Goal: Task Accomplishment & Management: Complete application form

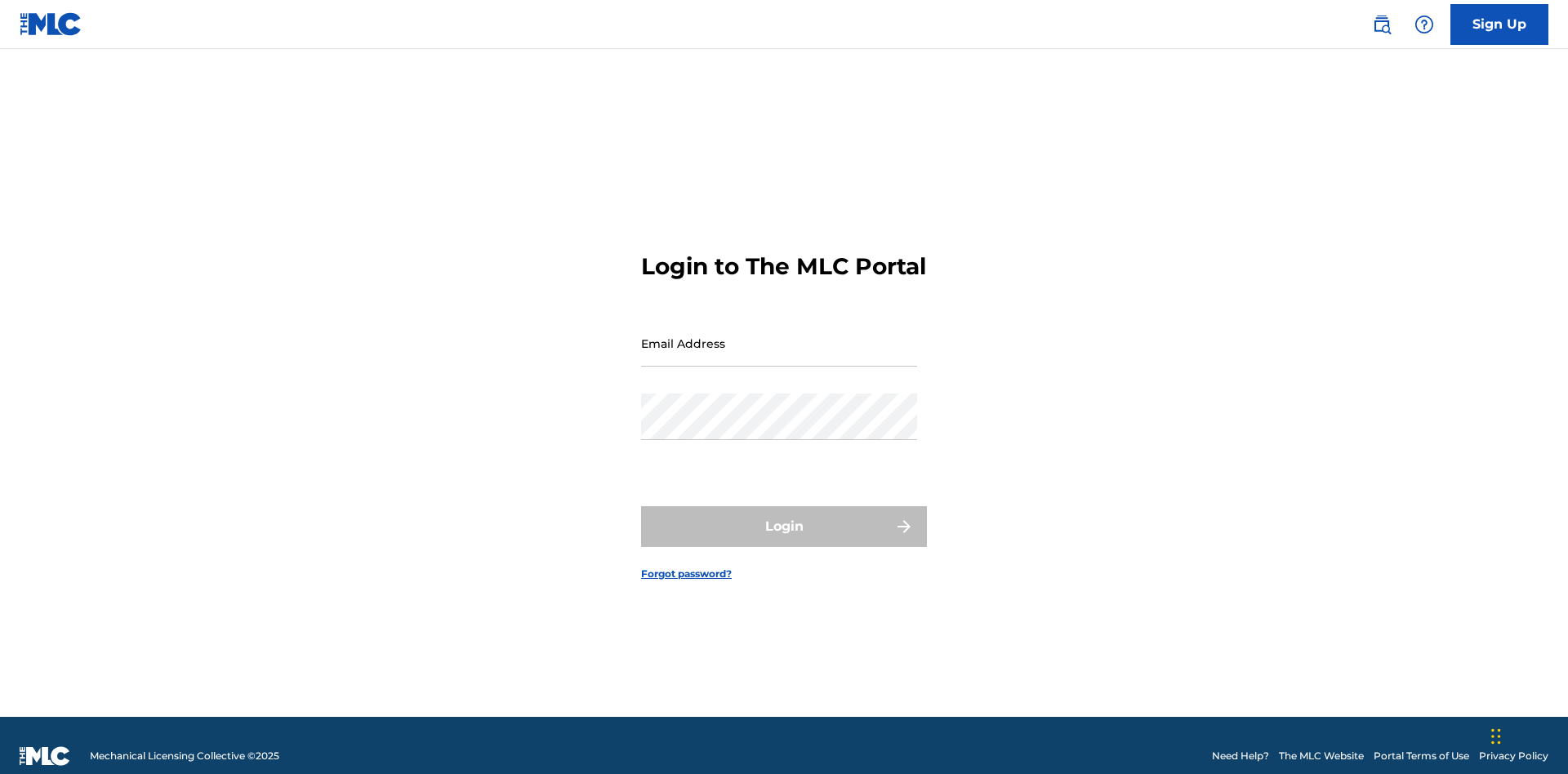
scroll to position [22, 0]
click at [779, 336] on input "Email Address" at bounding box center [778, 344] width 276 height 46
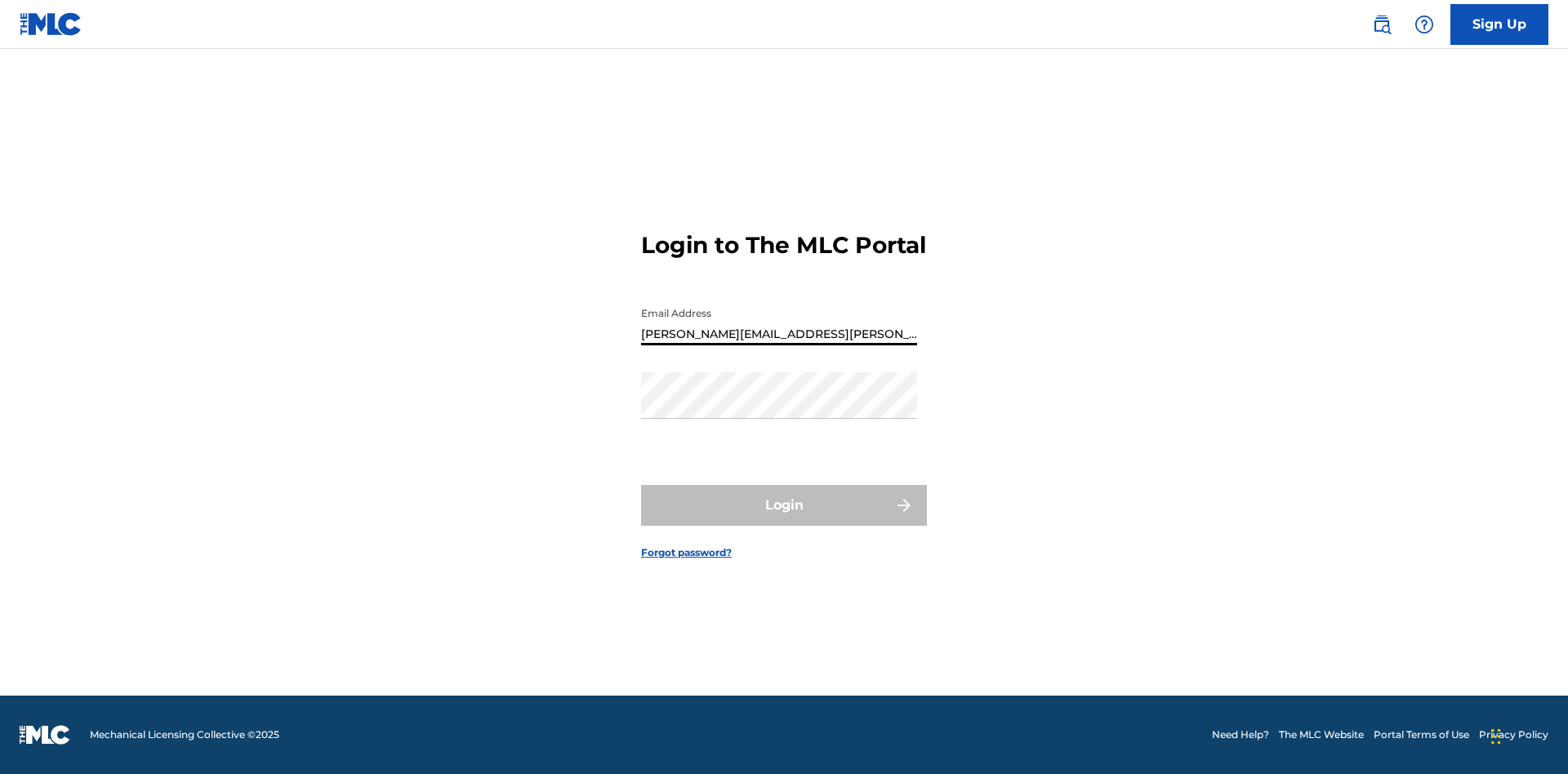
type input "[PERSON_NAME][EMAIL_ADDRESS][PERSON_NAME][DOMAIN_NAME]"
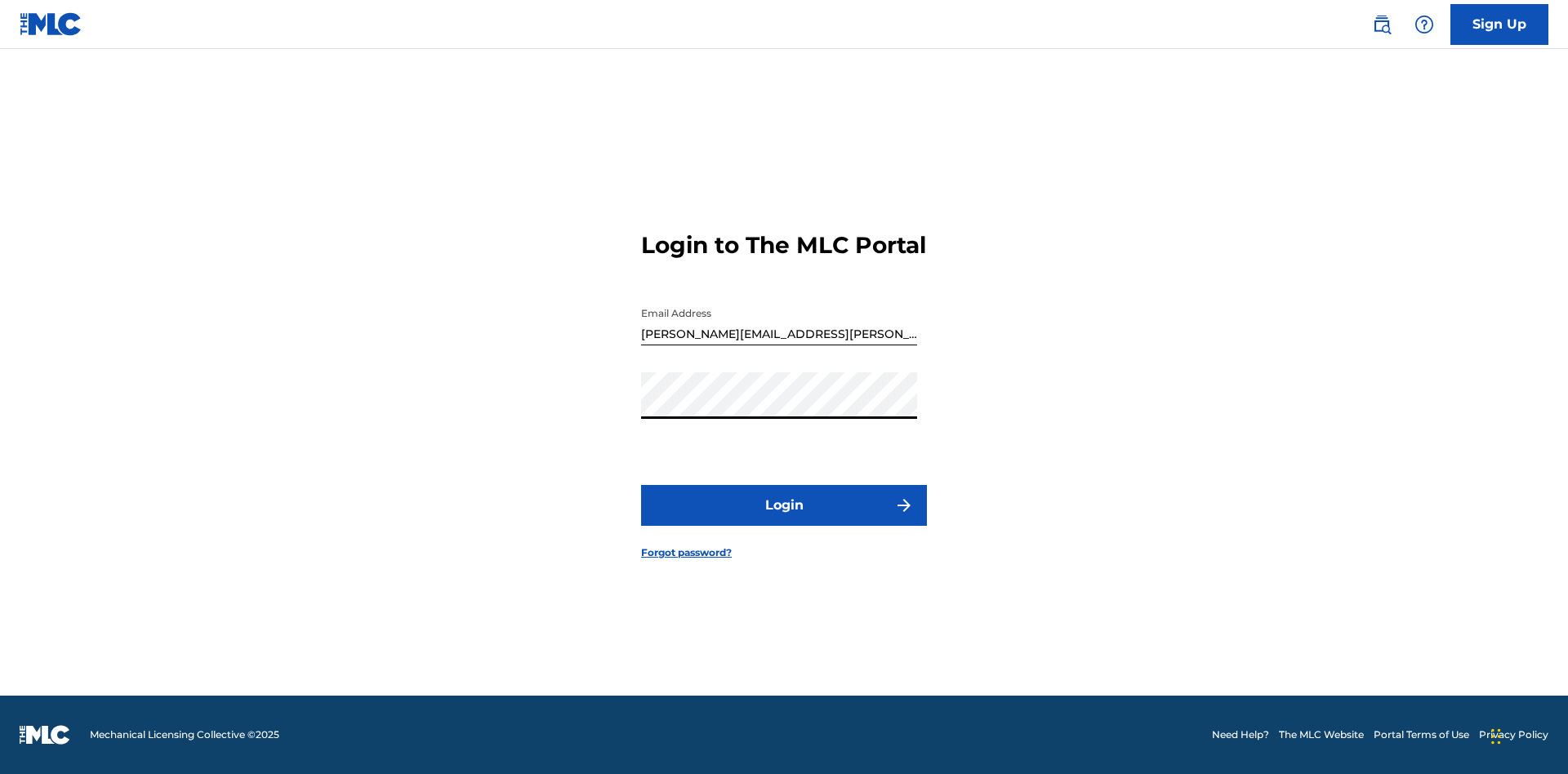
click at [784, 519] on button "Login" at bounding box center [784, 505] width 286 height 40
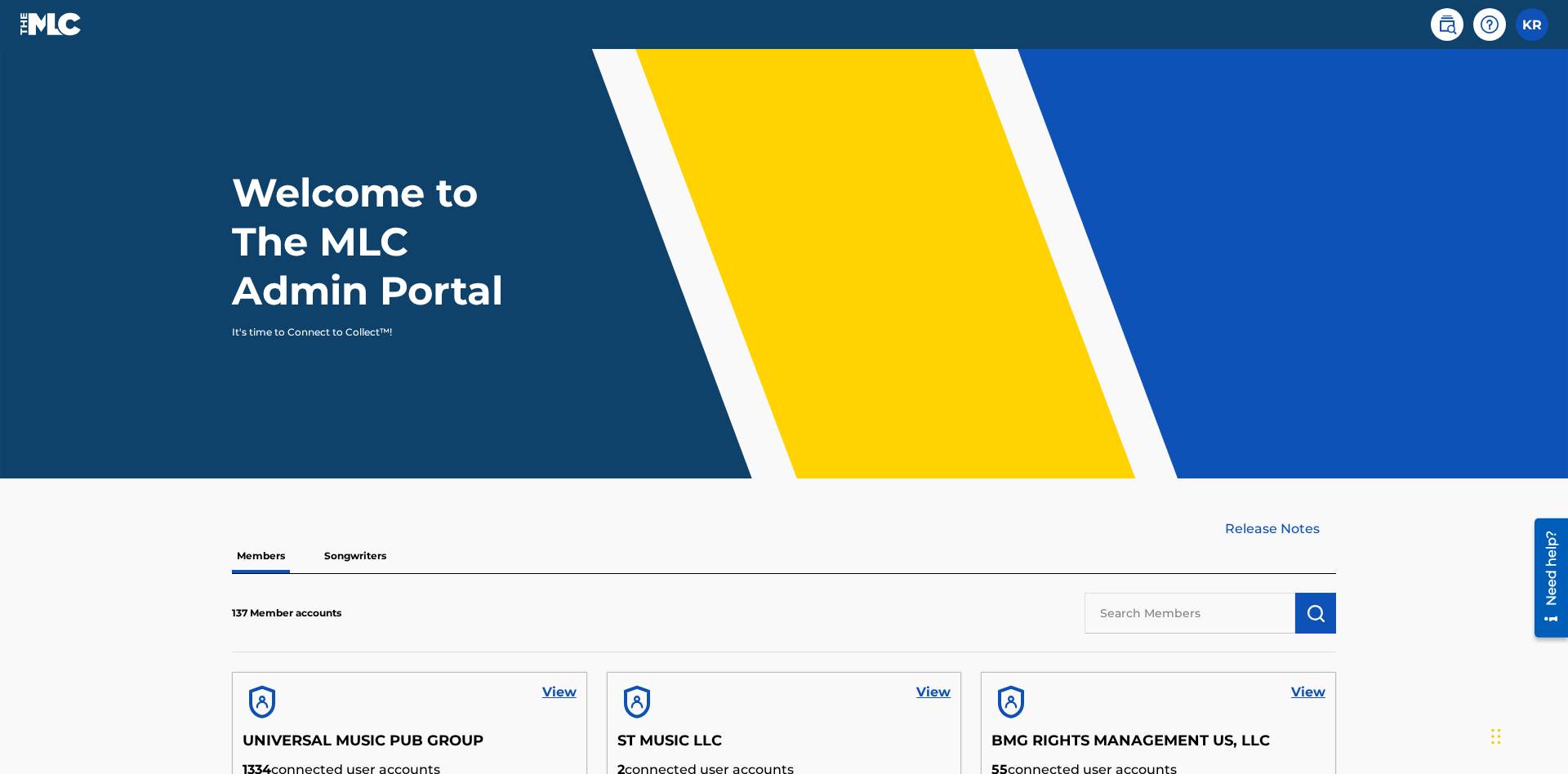
scroll to position [71, 0]
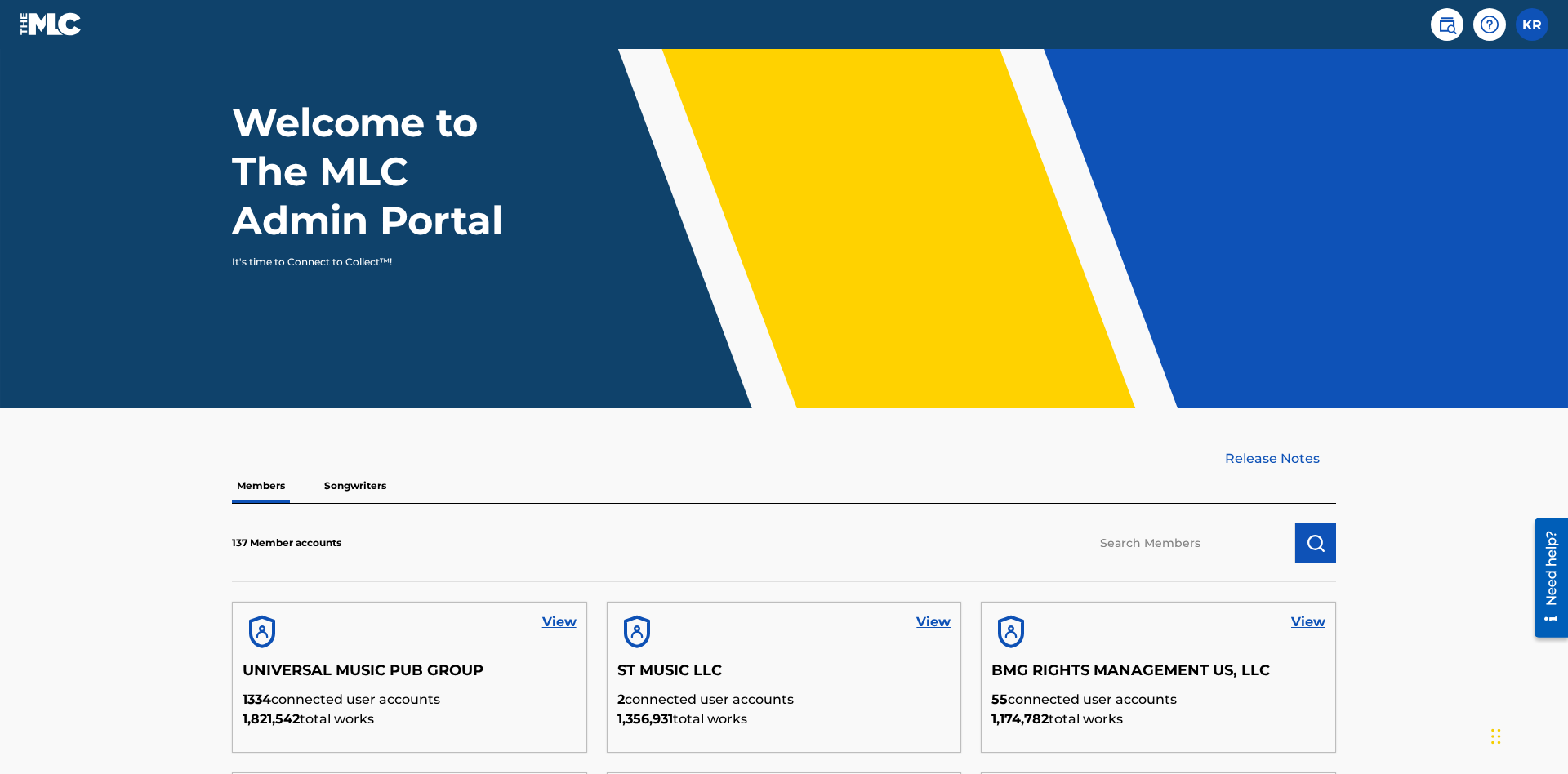
click at [1532, 23] on label at bounding box center [1532, 24] width 33 height 33
click at [1532, 24] on input "KR [PERSON_NAME] [PERSON_NAME][EMAIL_ADDRESS][PERSON_NAME][DOMAIN_NAME] Profile…" at bounding box center [1532, 24] width 0 height 0
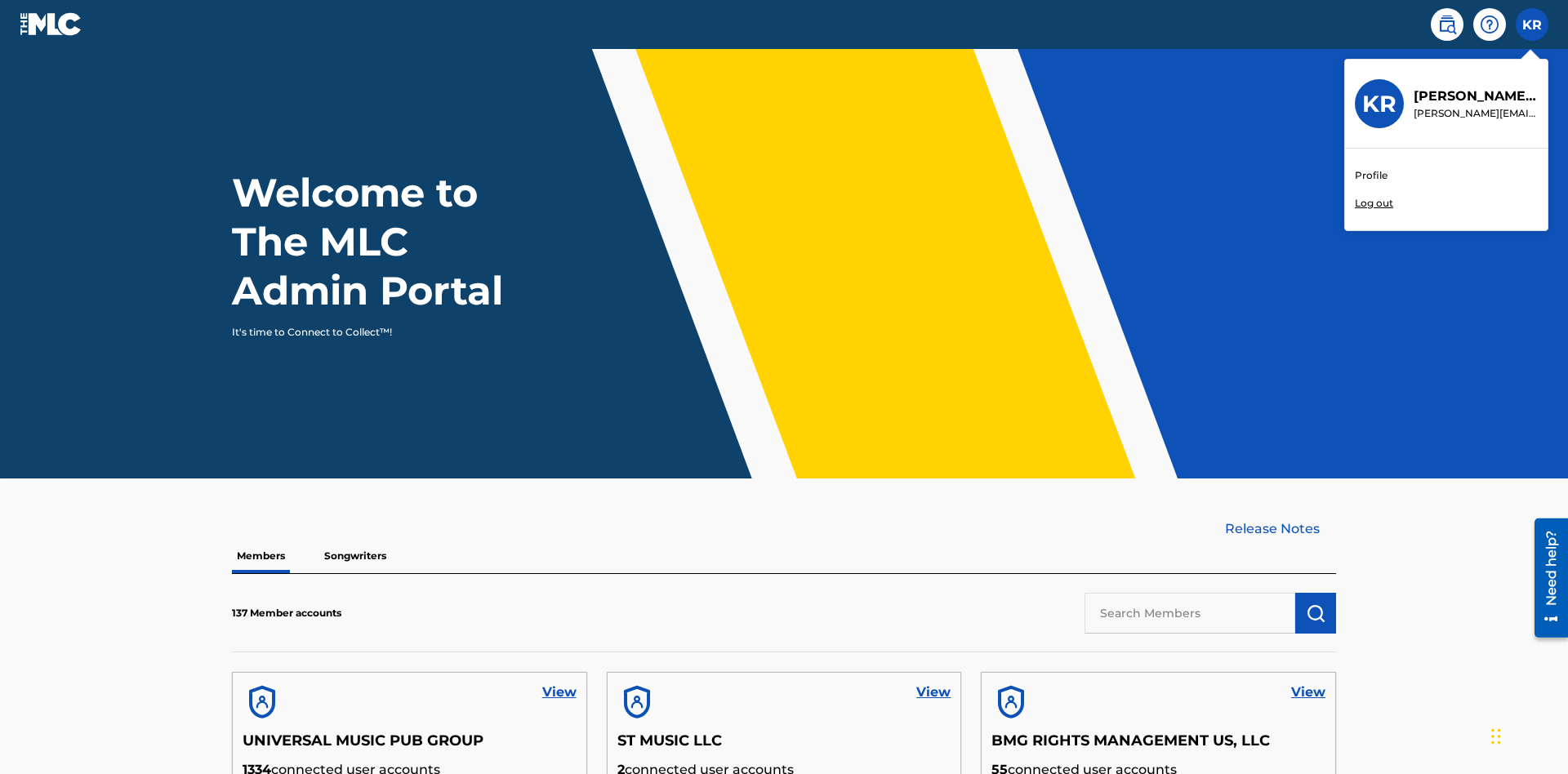
click at [1370, 176] on link "Profile" at bounding box center [1371, 175] width 33 height 15
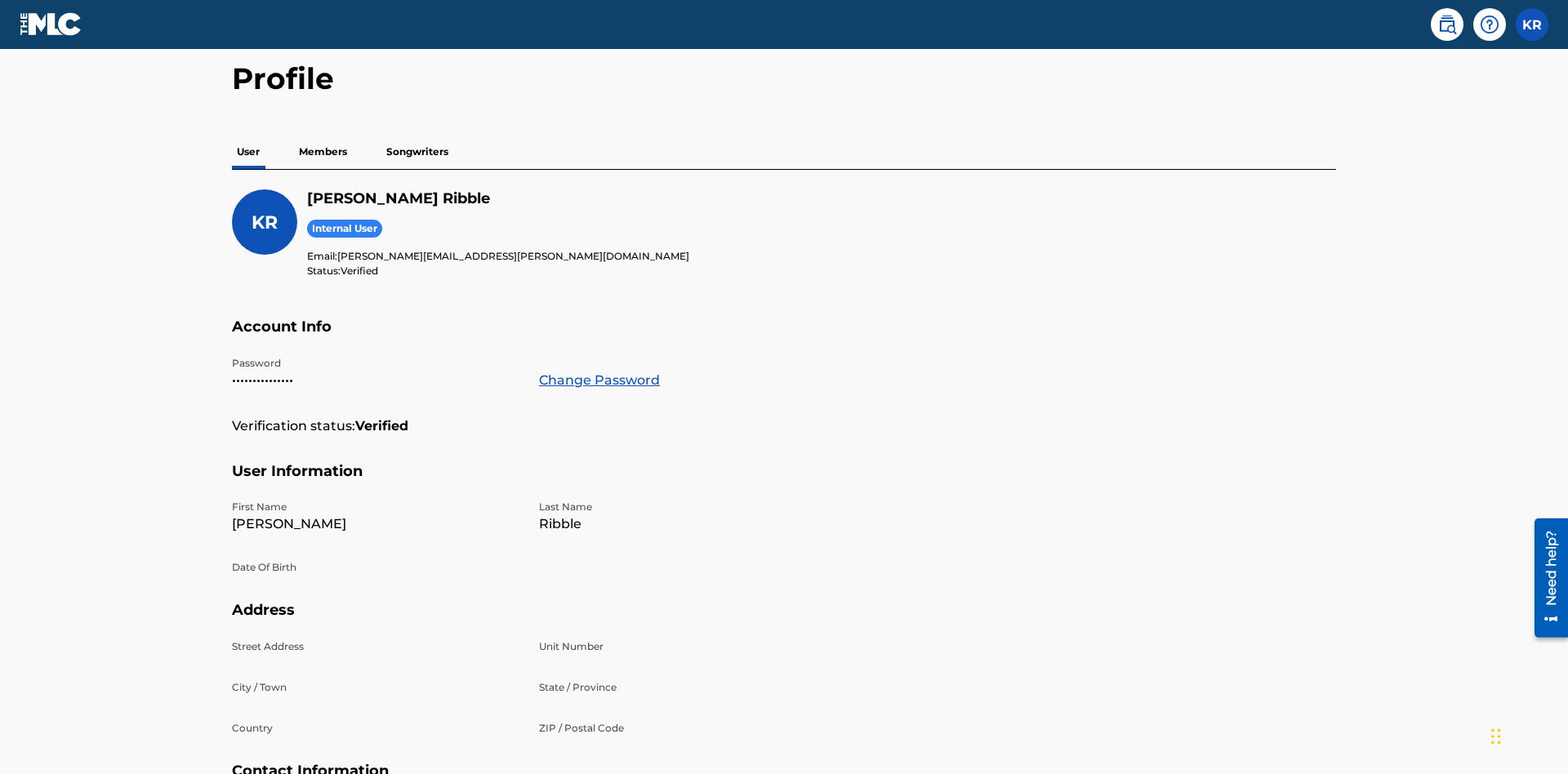
click at [323, 134] on p "Members" at bounding box center [322, 152] width 58 height 34
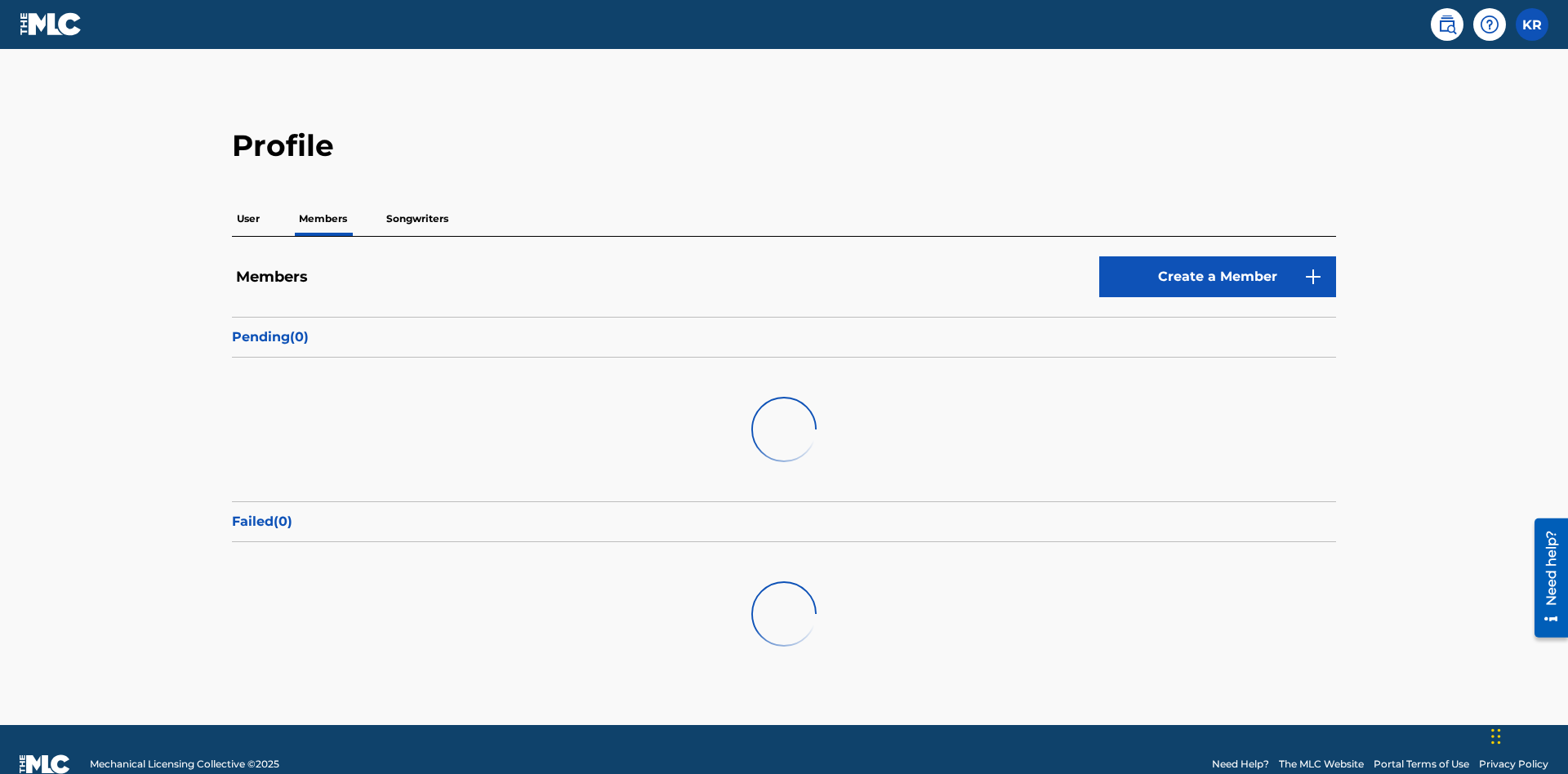
click at [1218, 257] on link "Create a Member" at bounding box center [1217, 276] width 237 height 40
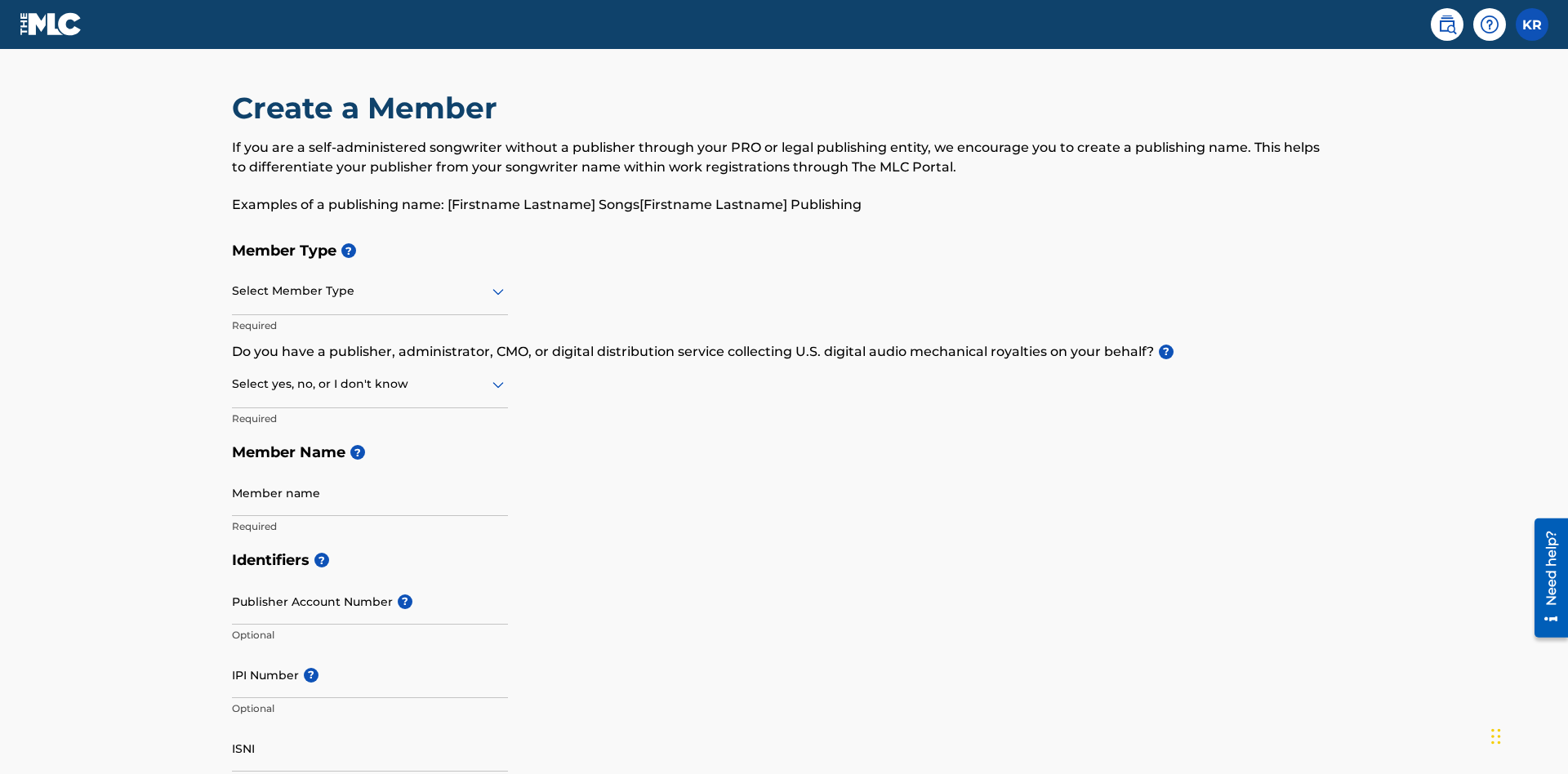
click at [232, 282] on input "text" at bounding box center [233, 291] width 3 height 17
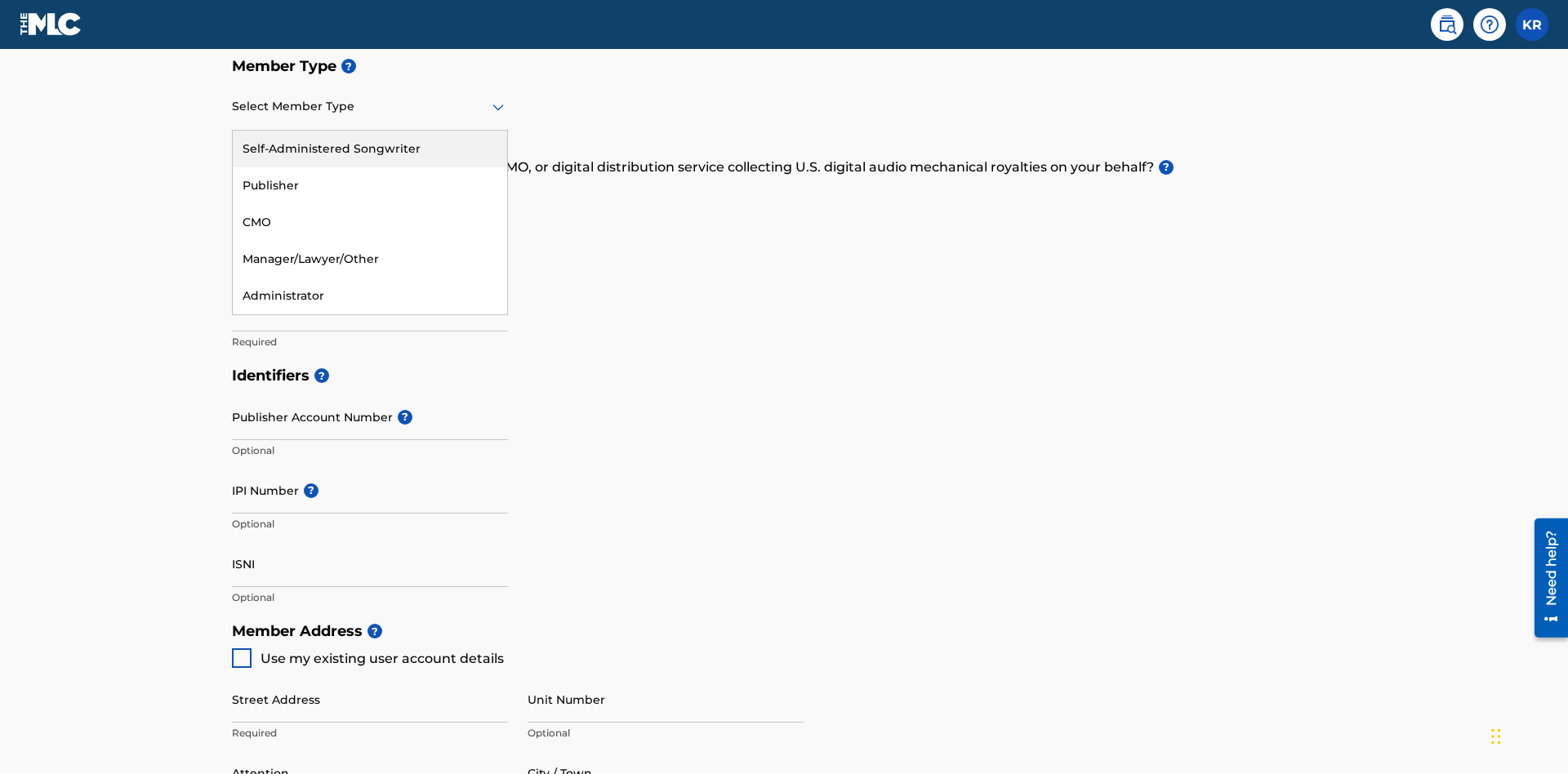
click at [370, 149] on div "Self-Administered Songwriter" at bounding box center [369, 149] width 275 height 37
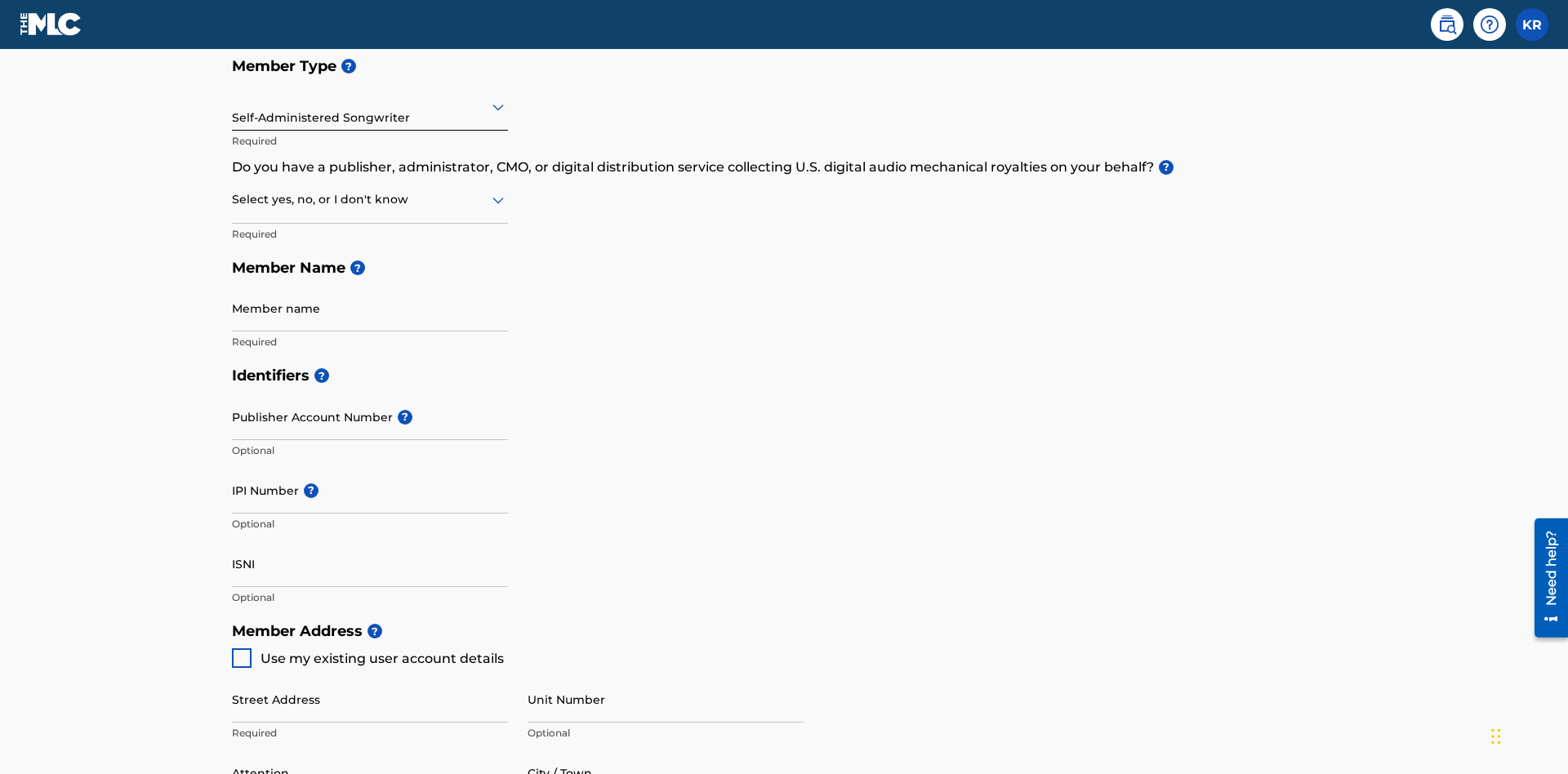
click at [232, 191] on input "text" at bounding box center [233, 200] width 3 height 17
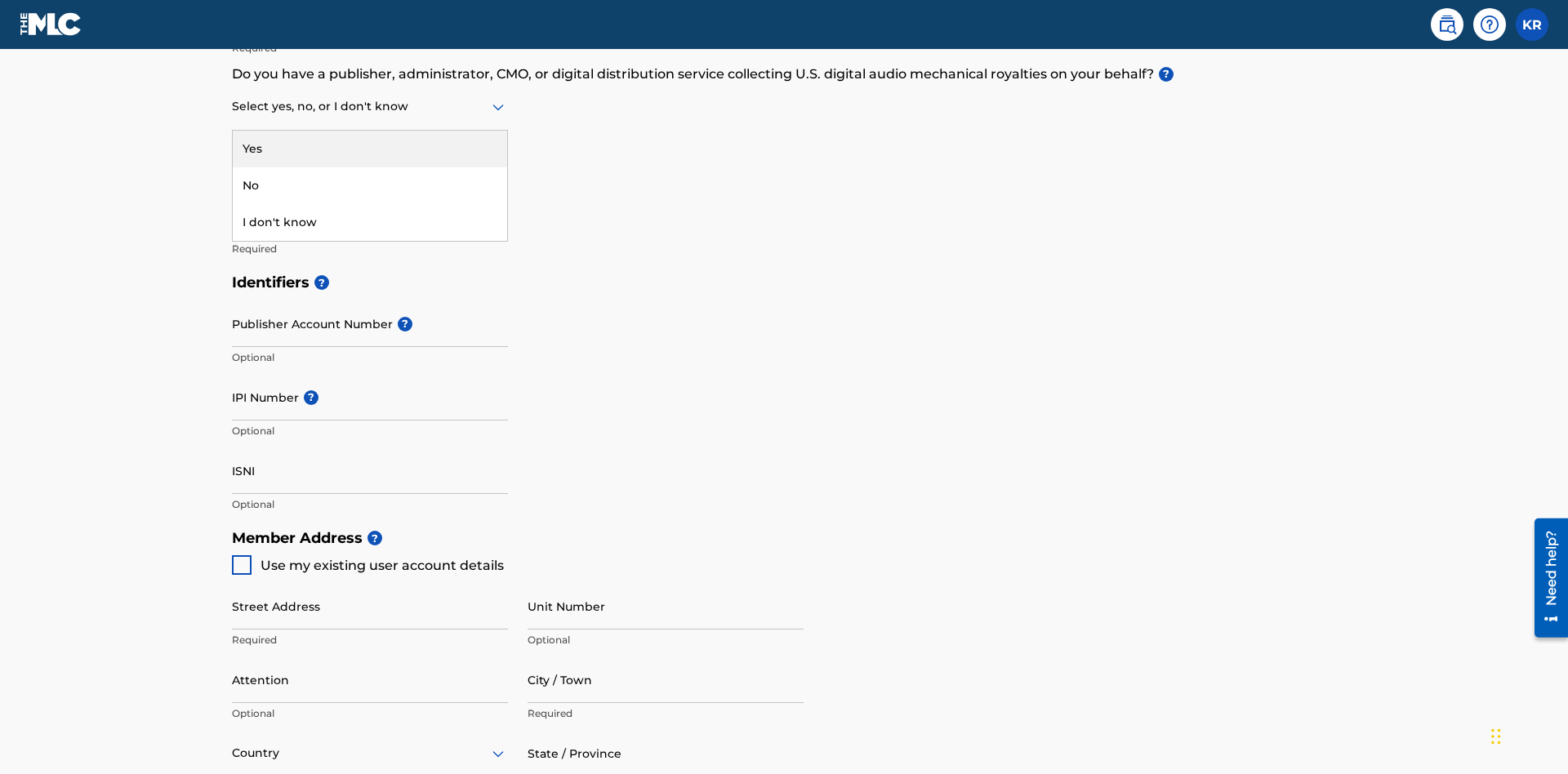
click at [370, 185] on div "No" at bounding box center [369, 185] width 275 height 37
click at [370, 192] on input "Member name" at bounding box center [369, 215] width 276 height 46
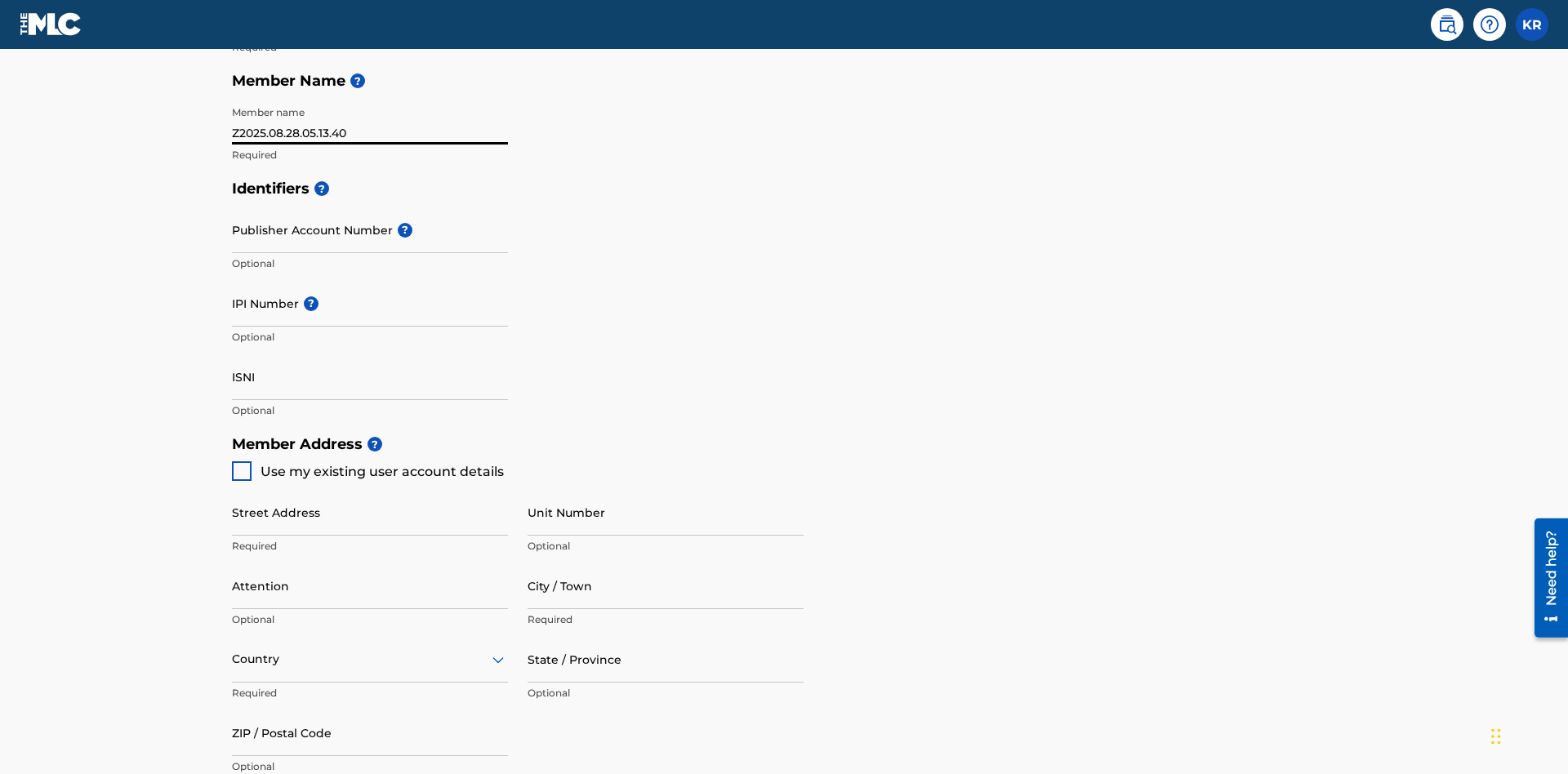
type input "Z2025.08.28.05.13.40"
click at [370, 489] on input "Street Address" at bounding box center [369, 512] width 276 height 46
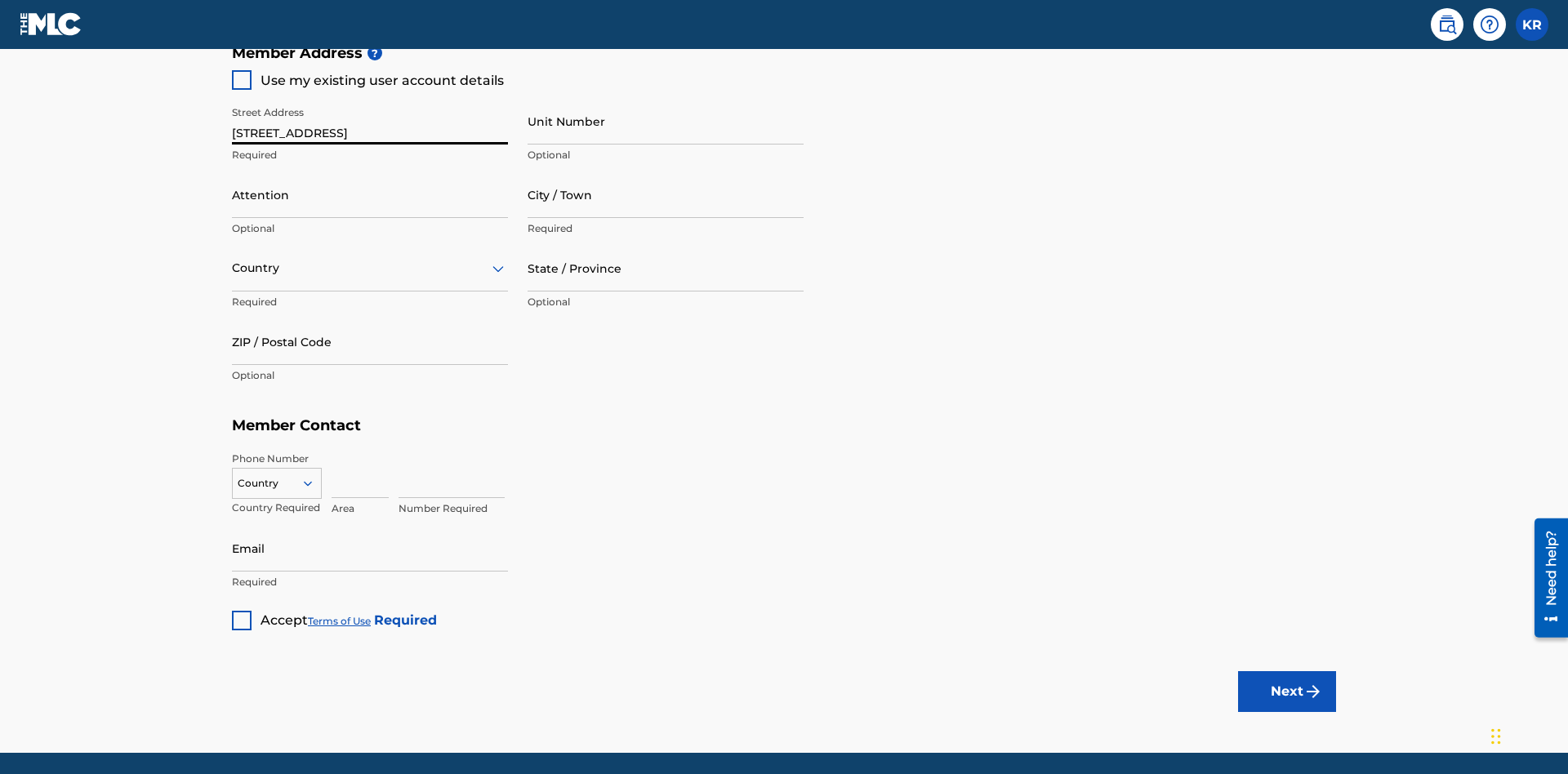
type input "[STREET_ADDRESS]"
click at [666, 121] on input "Unit Number" at bounding box center [666, 121] width 276 height 46
type input "Unit A"
click at [370, 171] on input "Attention" at bounding box center [369, 195] width 276 height 46
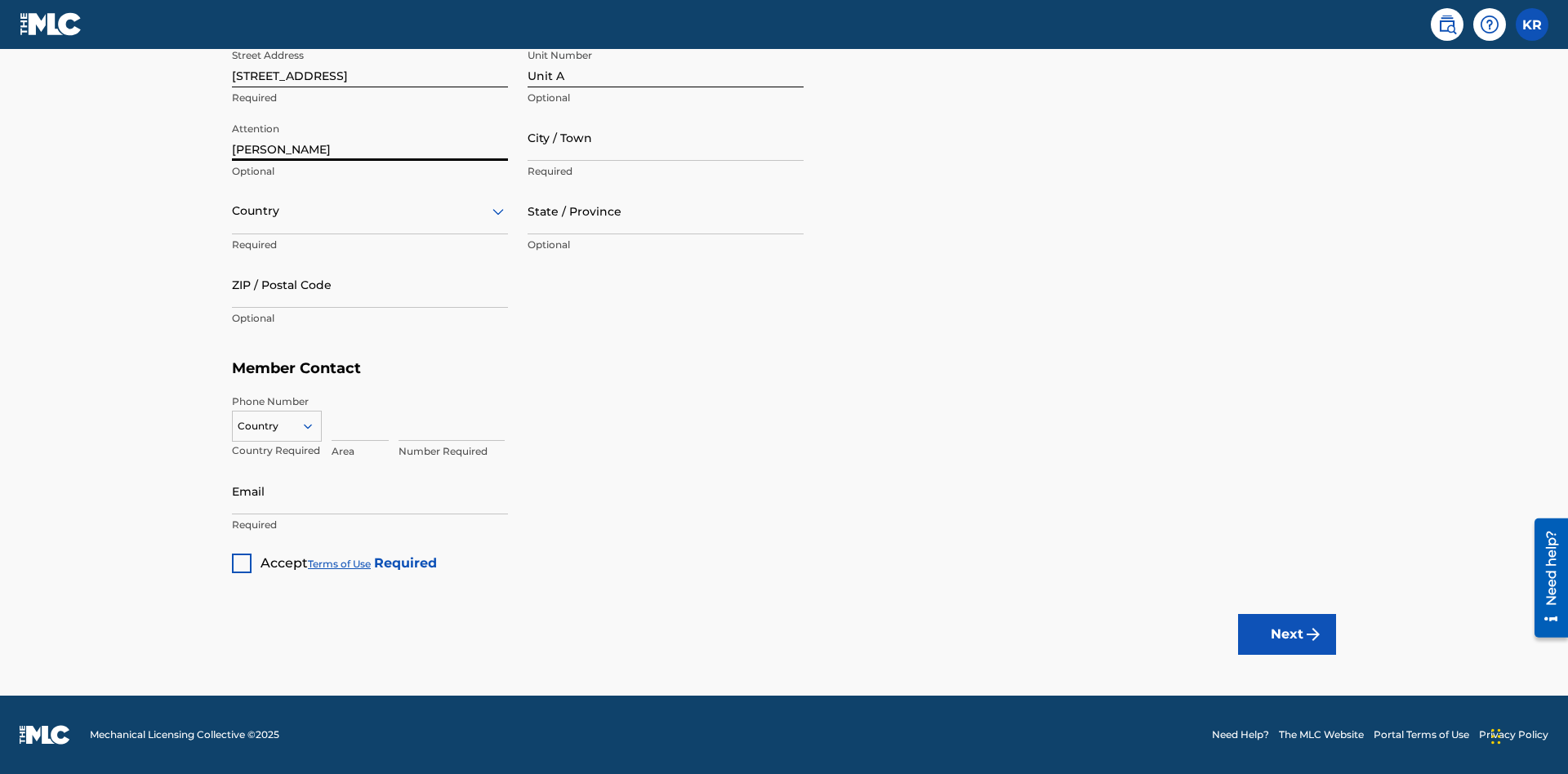
type input "[PERSON_NAME]"
click at [666, 137] on input "City / Town" at bounding box center [666, 138] width 276 height 46
type input "[GEOGRAPHIC_DATA]"
click at [232, 211] on input "text" at bounding box center [233, 211] width 3 height 17
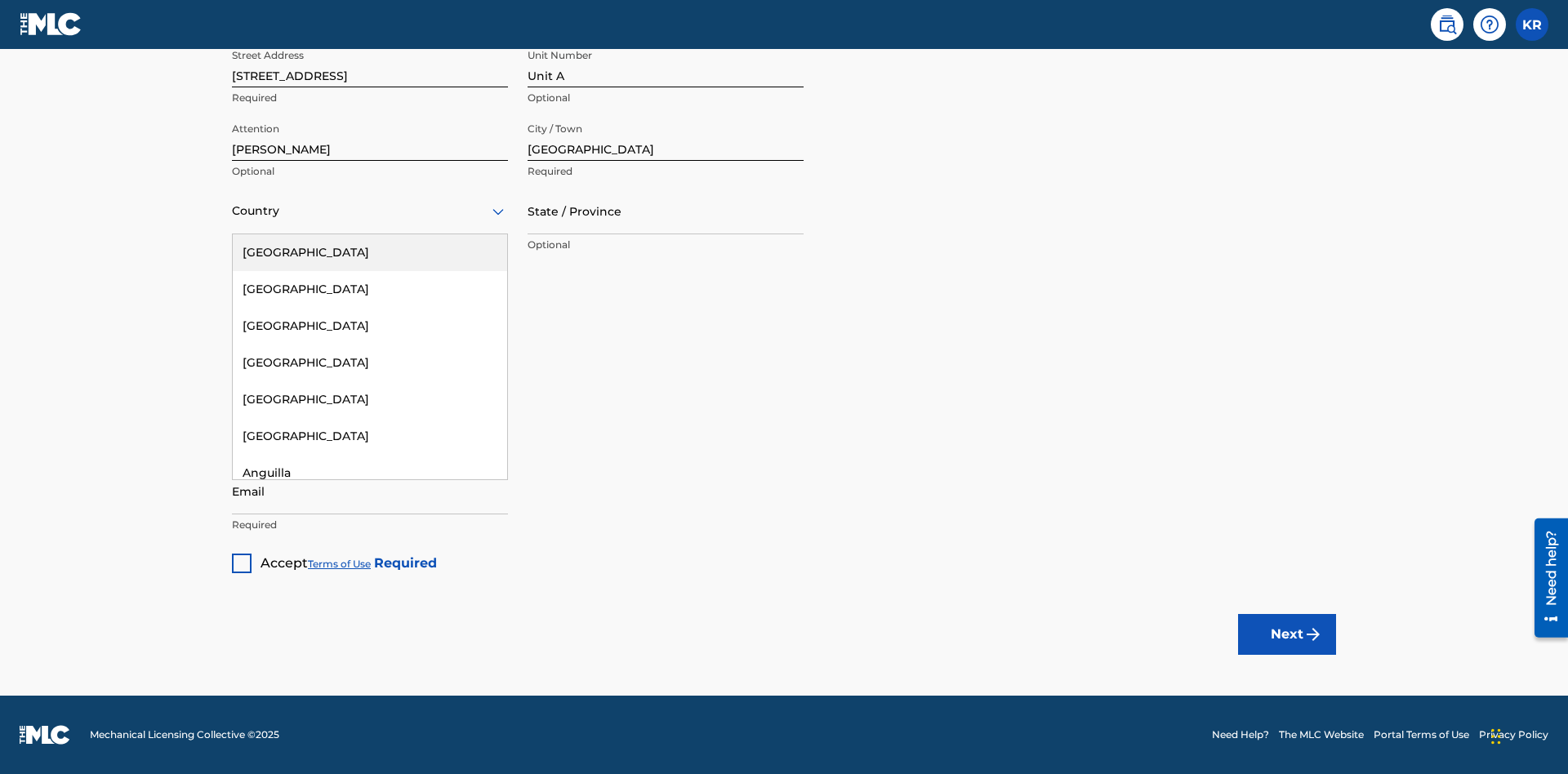
click at [370, 252] on div "[GEOGRAPHIC_DATA]" at bounding box center [369, 252] width 275 height 37
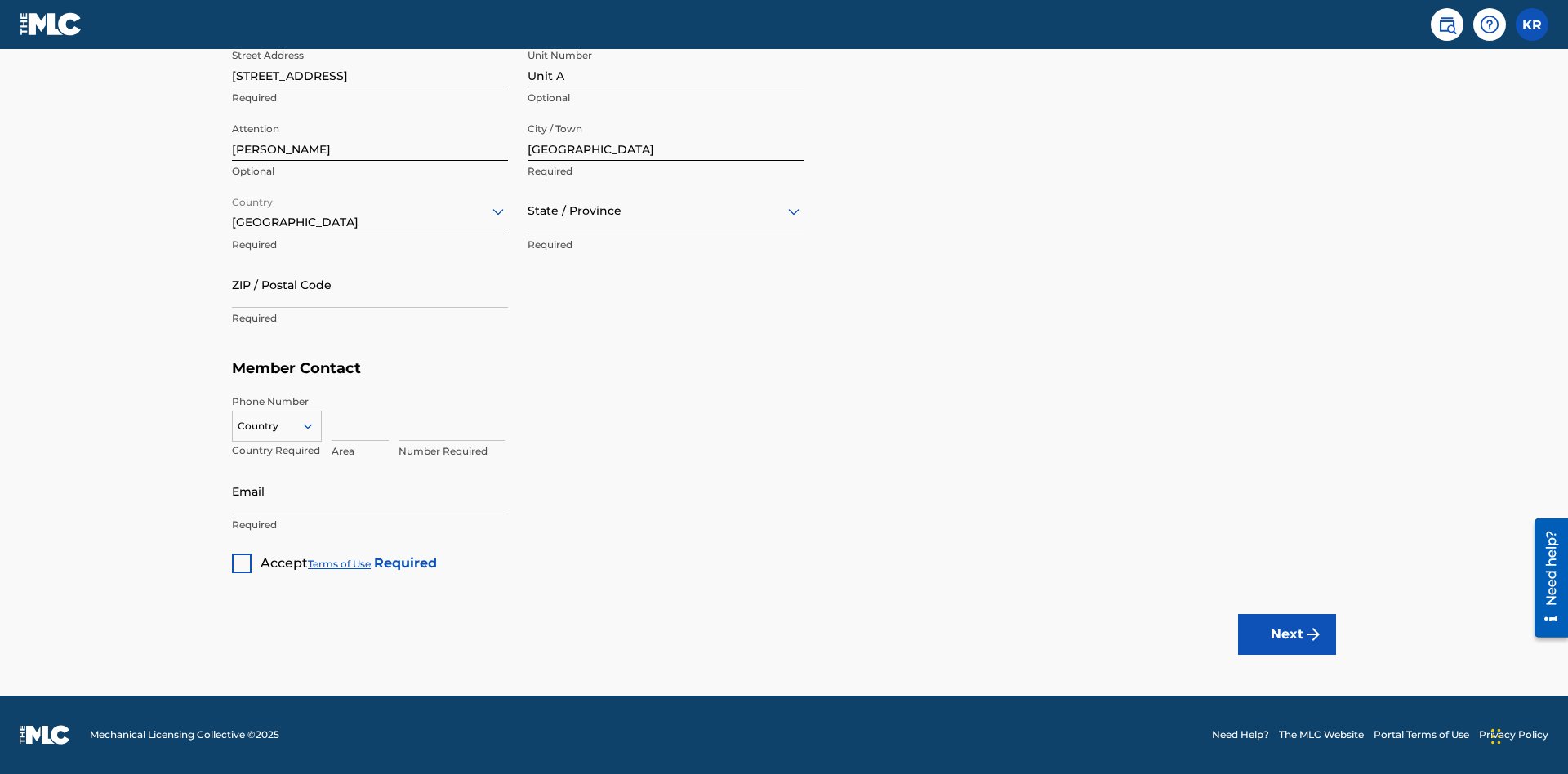
click at [528, 211] on input "text" at bounding box center [530, 211] width 3 height 17
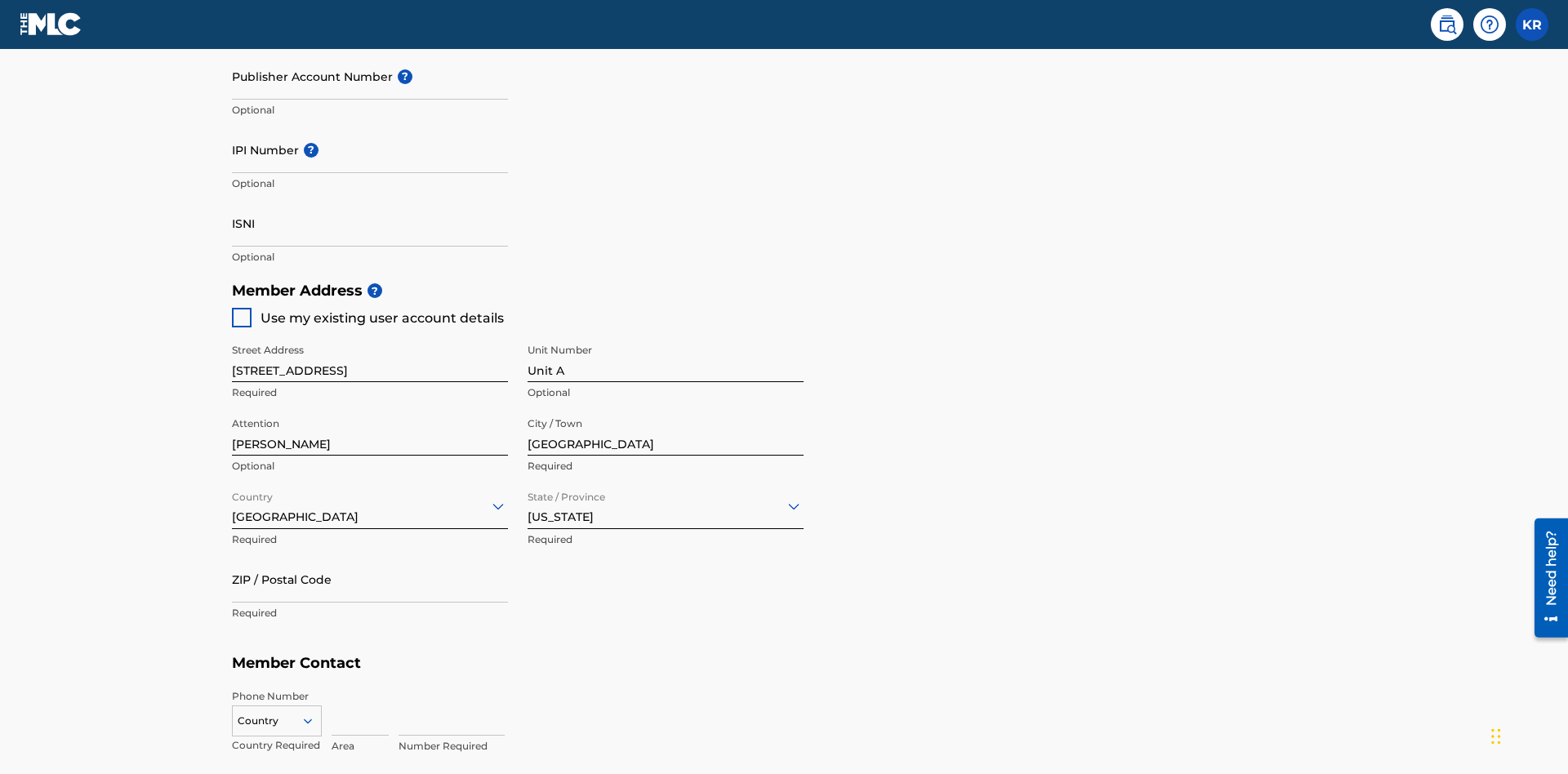
click at [370, 556] on input "ZIP / Postal Code" at bounding box center [369, 579] width 276 height 46
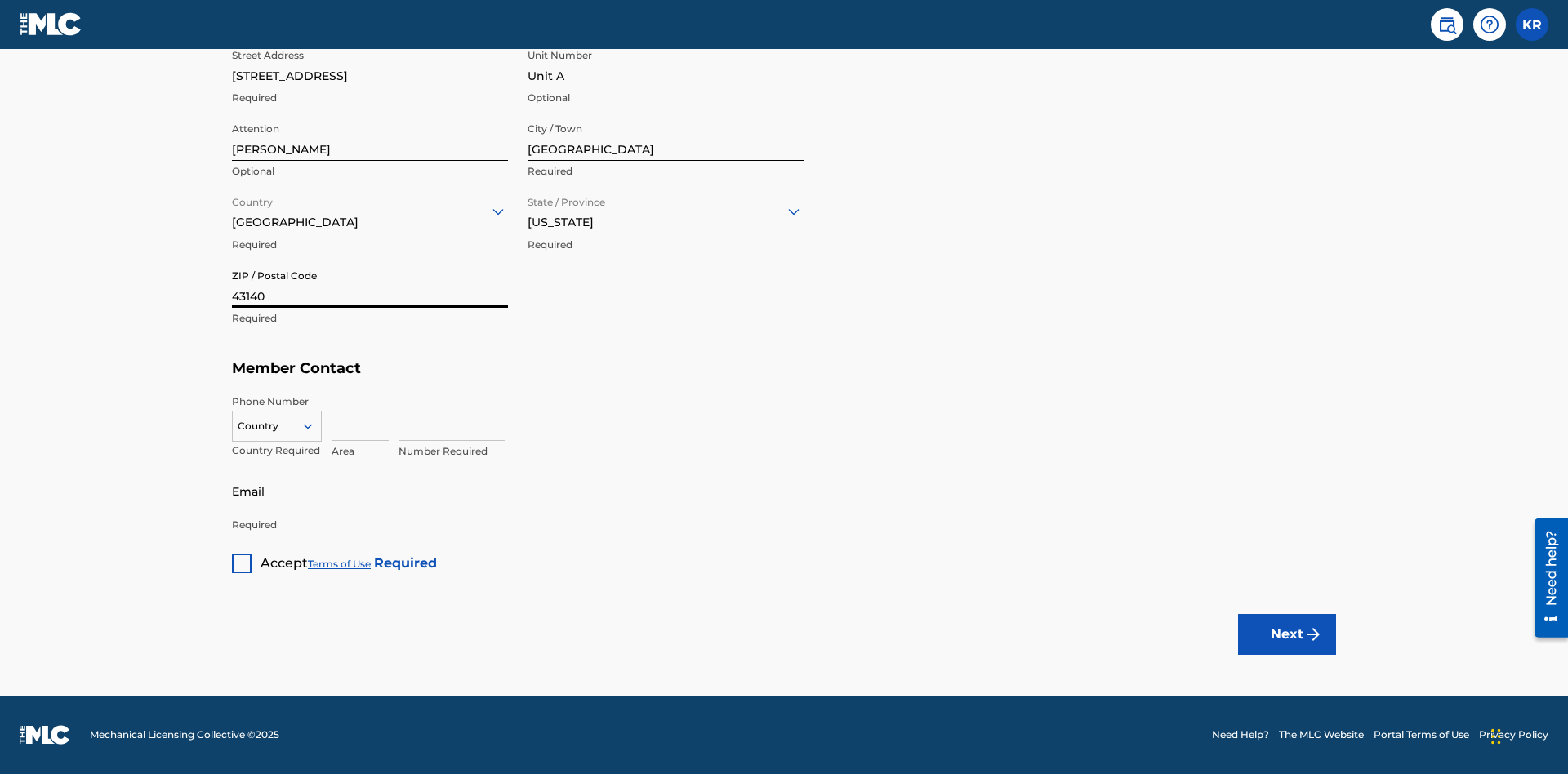
type input "43140"
click at [314, 425] on icon at bounding box center [307, 425] width 15 height 15
click at [276, 451] on div "US, [GEOGRAPHIC_DATA] +1" at bounding box center [276, 467] width 88 height 64
click at [360, 418] on input at bounding box center [360, 418] width 57 height 46
type input "740"
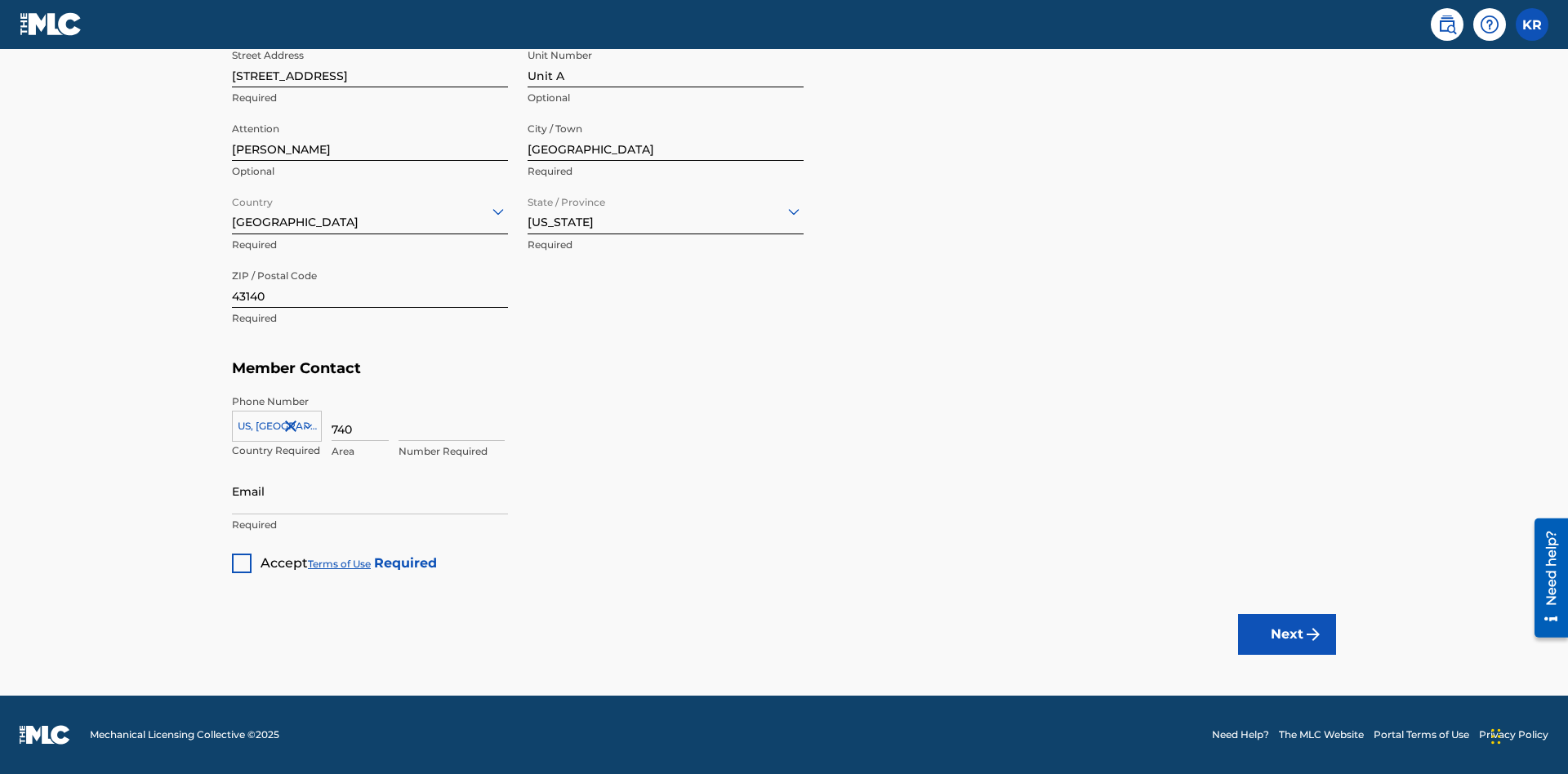
click at [451, 418] on input at bounding box center [451, 418] width 106 height 46
type input "8675309"
click at [370, 491] on input "Email" at bounding box center [369, 491] width 276 height 46
type input "[EMAIL_ADDRESS][DOMAIN_NAME]"
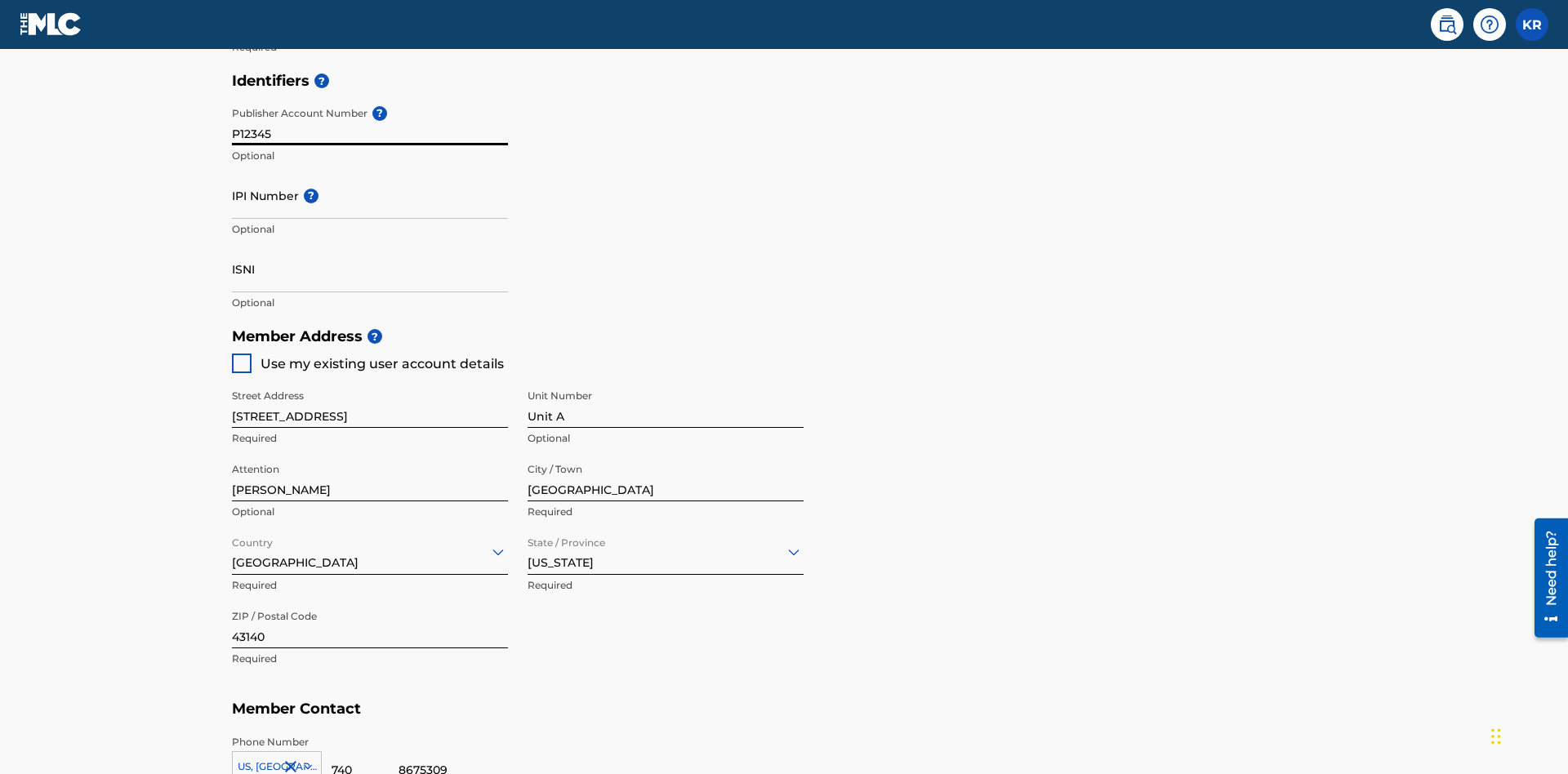
type input "P12345"
click at [370, 172] on input "IPI Number ?" at bounding box center [369, 195] width 276 height 46
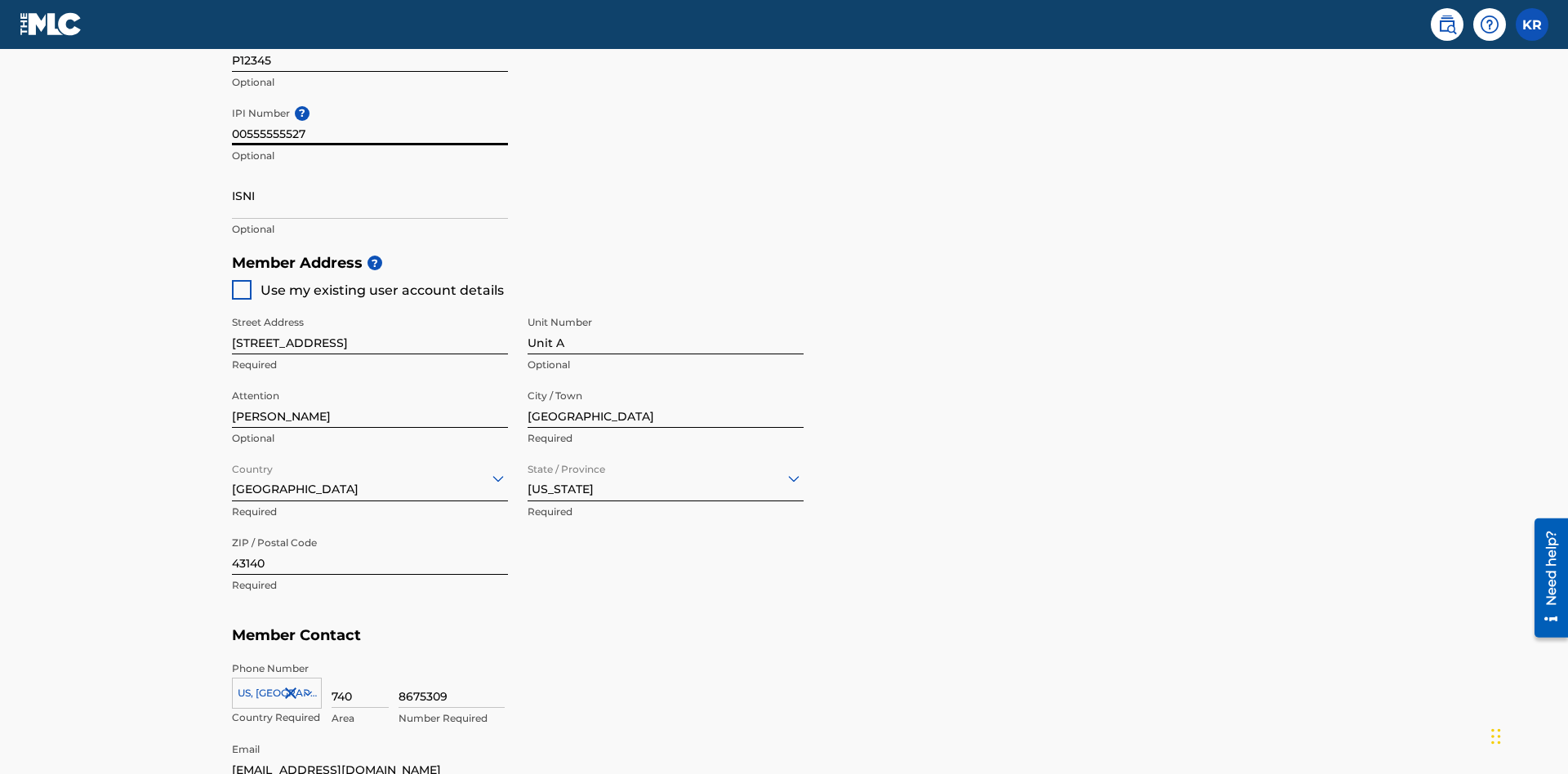
type input "00555555527"
click at [370, 172] on input "ISNI" at bounding box center [369, 195] width 276 height 46
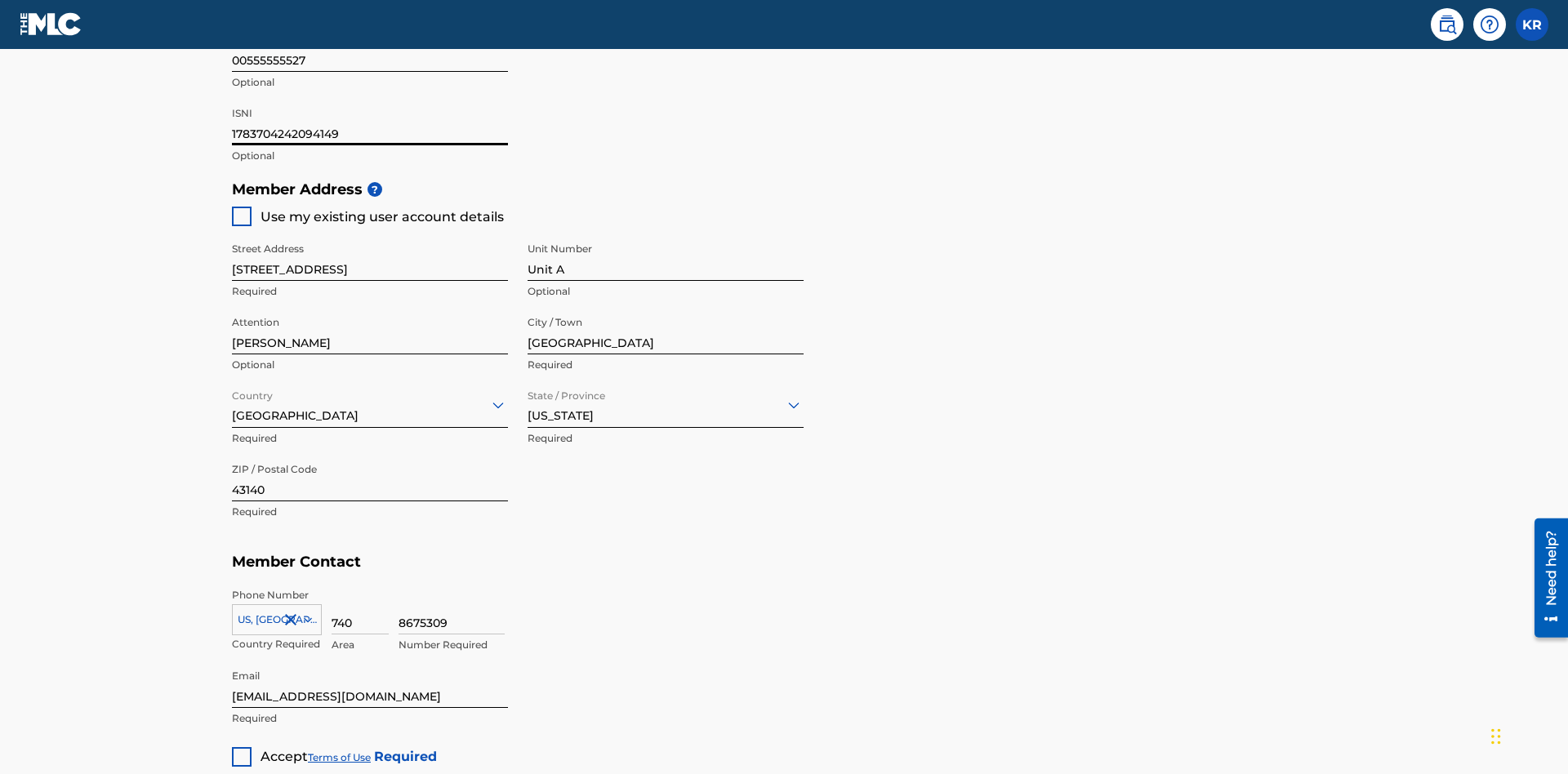
type input "1783704242094149"
click at [242, 747] on div at bounding box center [241, 757] width 20 height 20
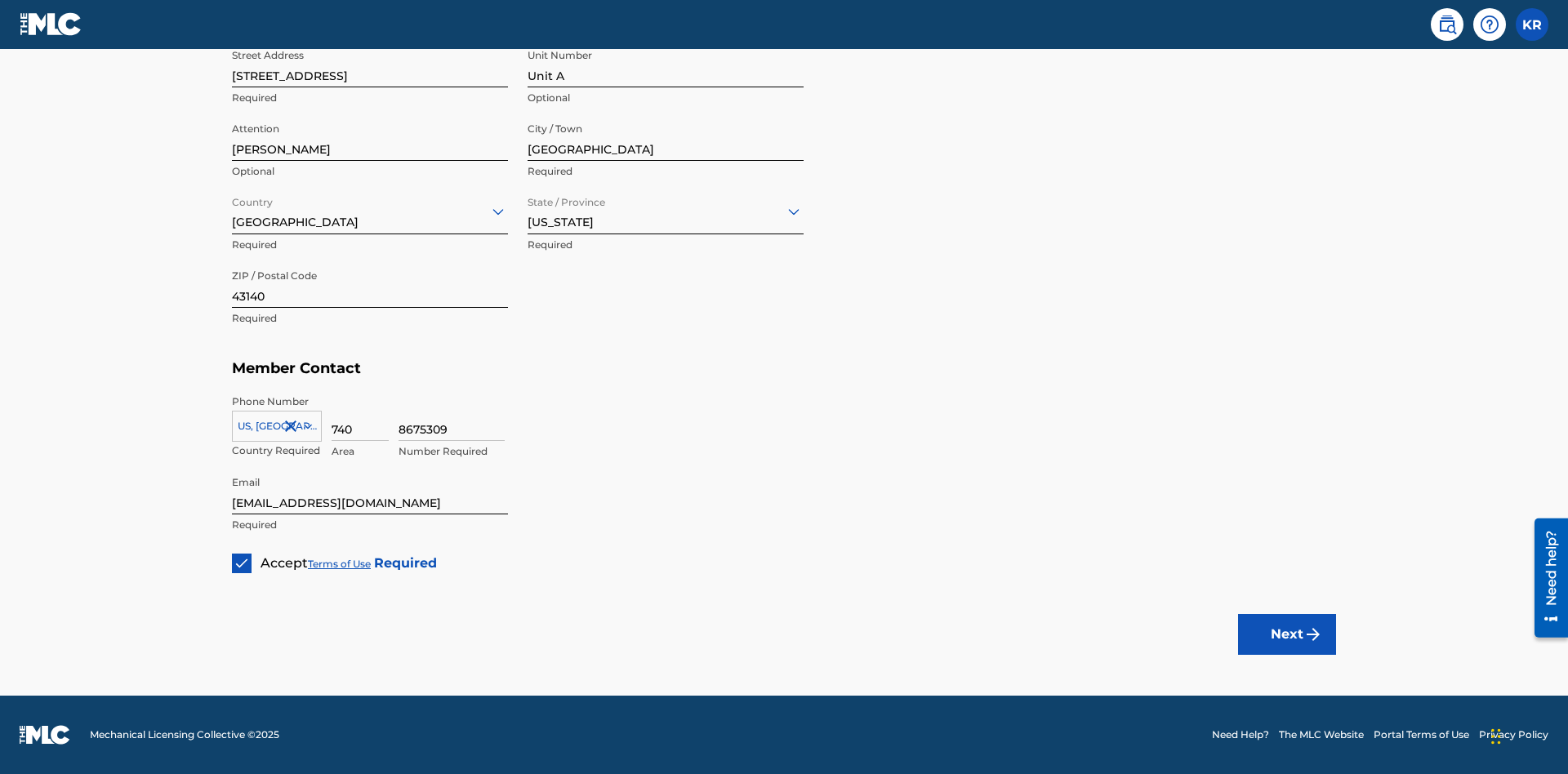
click at [1286, 634] on button "Next" at bounding box center [1287, 634] width 98 height 40
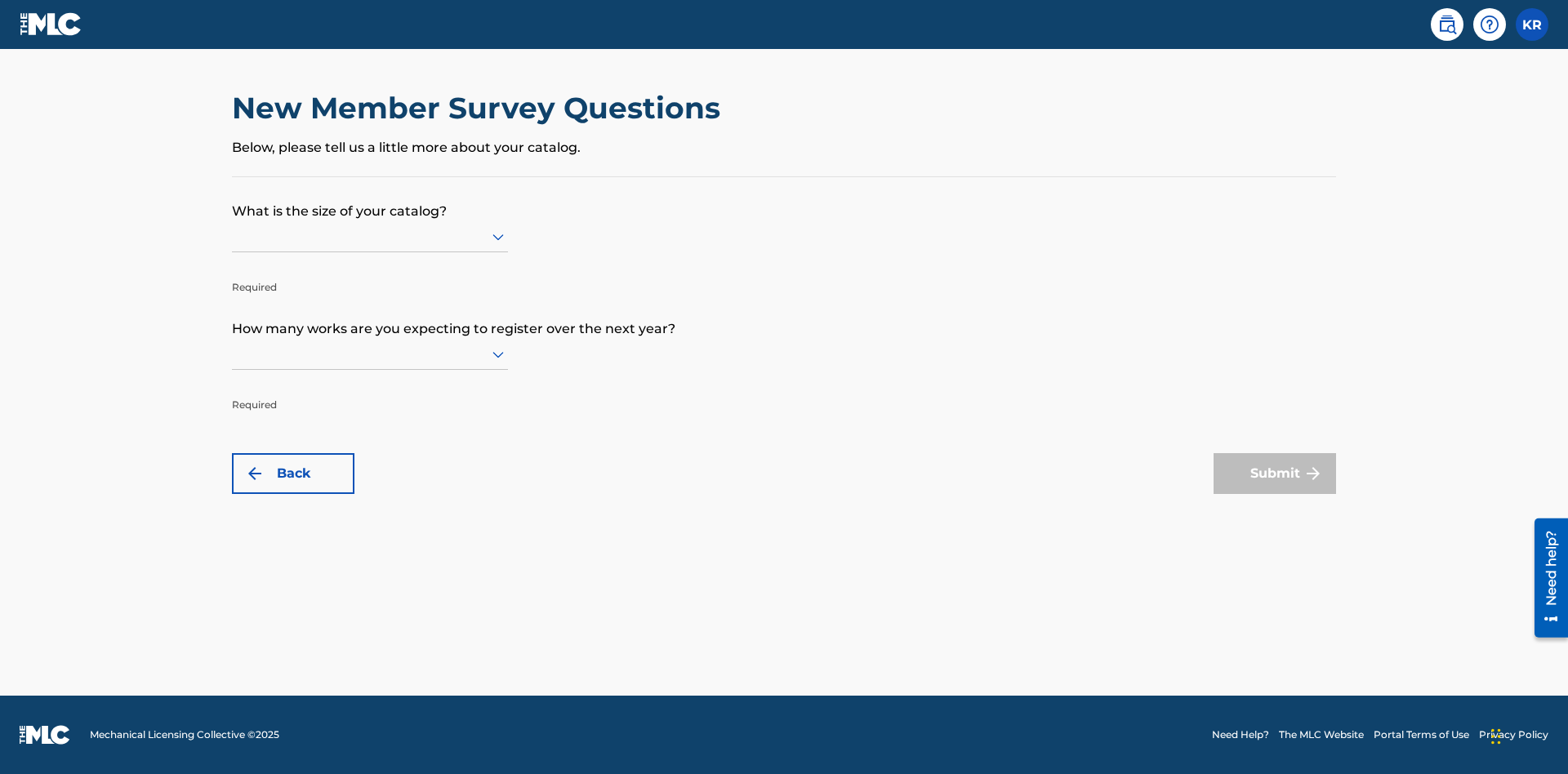
click at [232, 236] on input "text" at bounding box center [233, 237] width 3 height 17
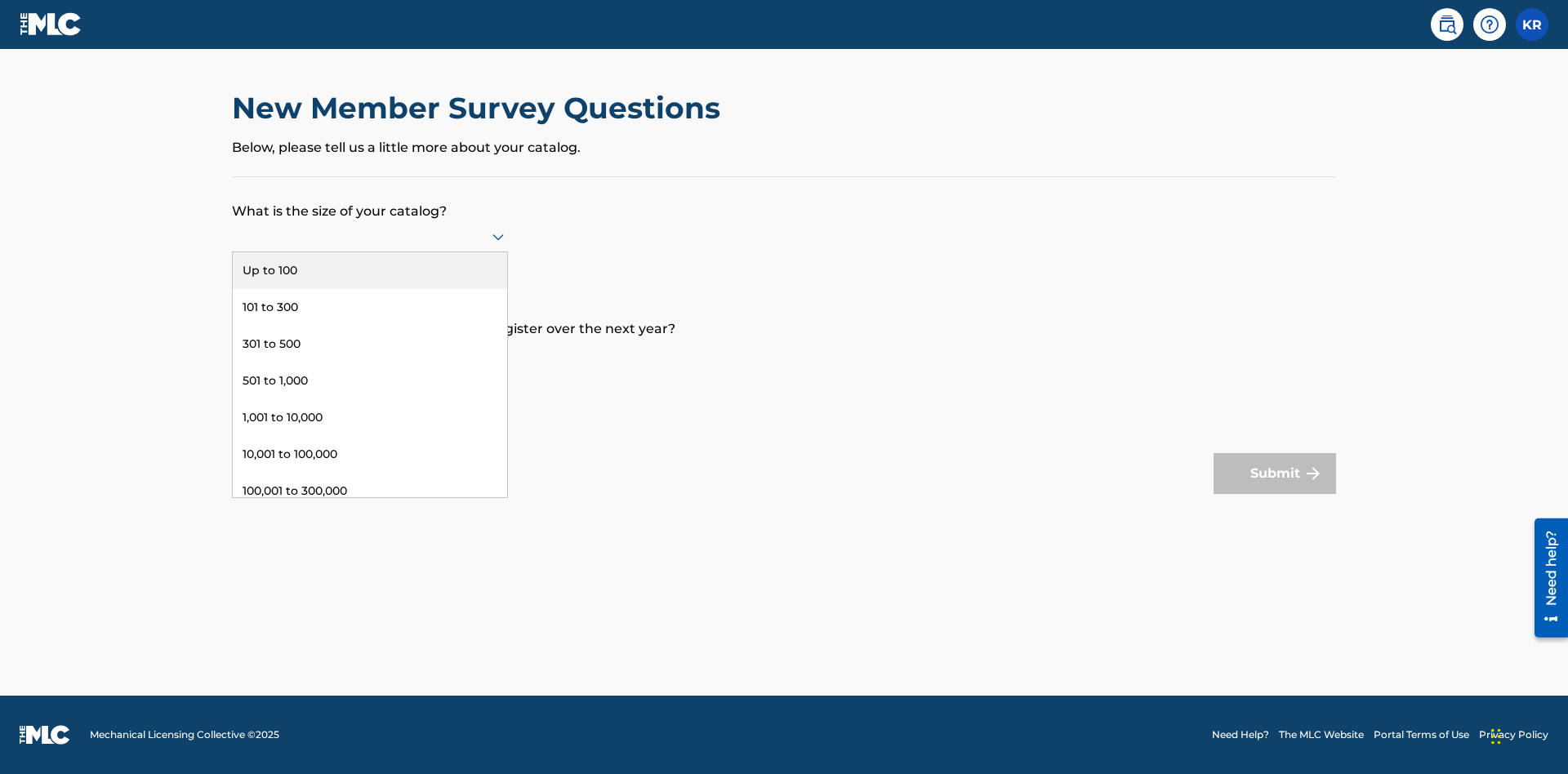
click at [370, 454] on div "10,001 to 100,000" at bounding box center [369, 454] width 275 height 37
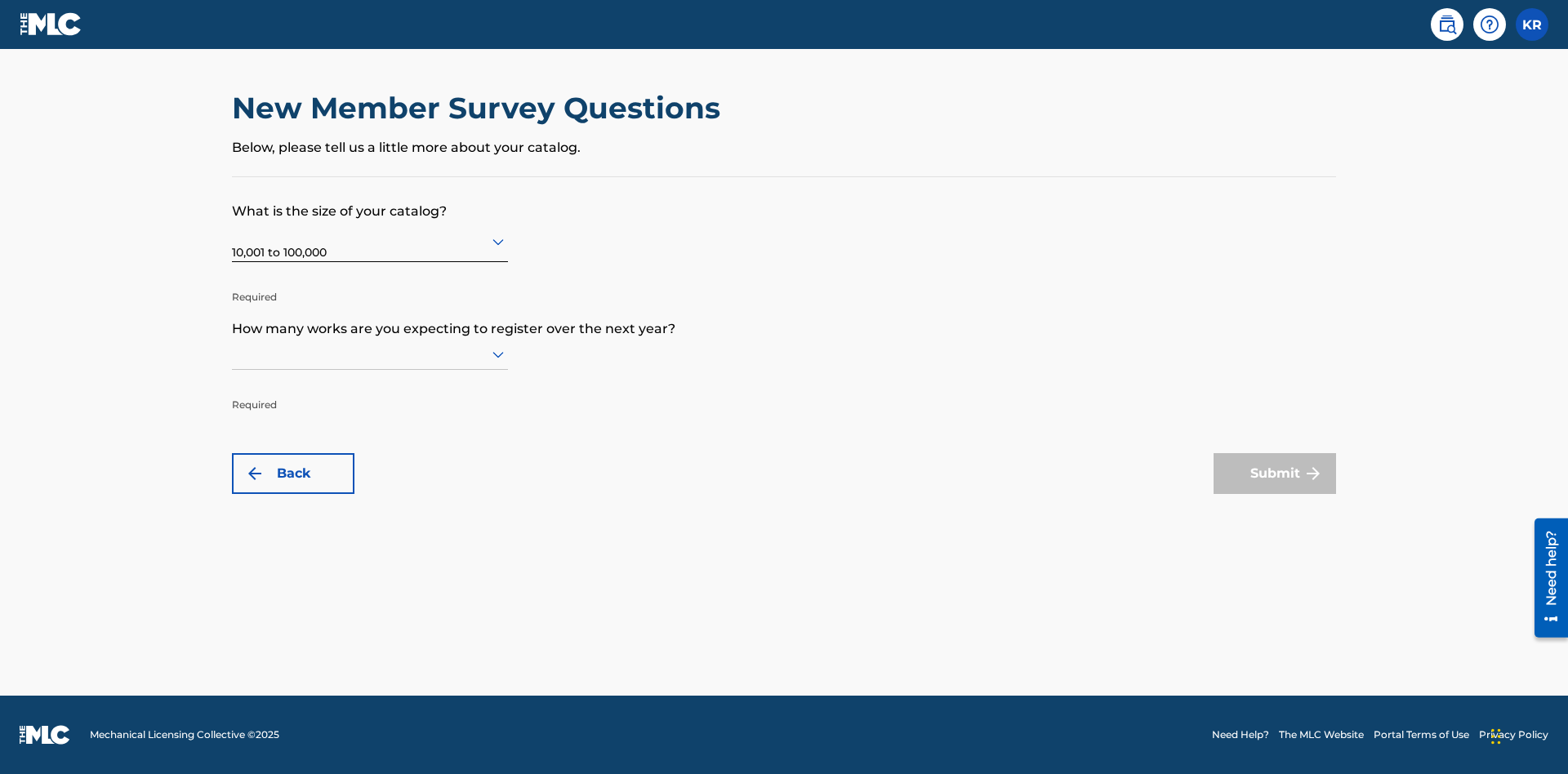
click at [232, 354] on input "text" at bounding box center [233, 354] width 3 height 17
